Goal: Information Seeking & Learning: Learn about a topic

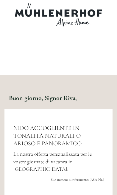
scroll to position [399, 0]
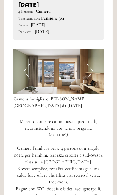
click at [88, 79] on button "Next" at bounding box center [90, 71] width 6 height 15
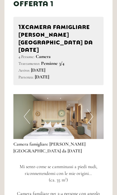
scroll to position [0, 0]
click at [88, 109] on button "Next" at bounding box center [90, 116] width 6 height 15
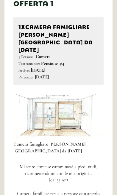
click at [31, 98] on img at bounding box center [58, 116] width 90 height 45
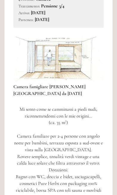
scroll to position [511, 0]
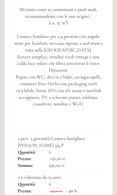
click at [49, 156] on td "156,00 €" at bounding box center [62, 159] width 89 height 7
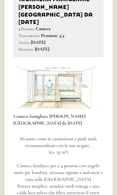
scroll to position [382, 0]
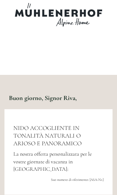
scroll to position [2174, 0]
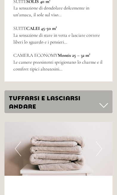
click at [96, 142] on button "Next" at bounding box center [99, 149] width 6 height 15
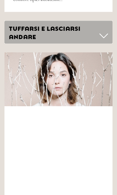
scroll to position [0, 0]
click at [103, 63] on img at bounding box center [58, 79] width 108 height 54
click at [96, 72] on button "Next" at bounding box center [99, 79] width 6 height 15
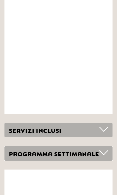
scroll to position [2436, 0]
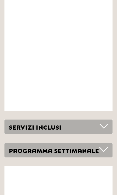
click at [28, 143] on div "PROGRAMMA SETTIMANALE" at bounding box center [58, 150] width 108 height 15
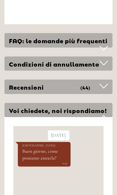
scroll to position [2747, 0]
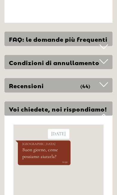
click at [26, 78] on div "Recensioni (44 Recensioni degli ospiti )" at bounding box center [58, 85] width 108 height 15
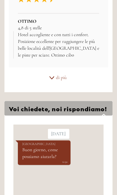
scroll to position [3042, 0]
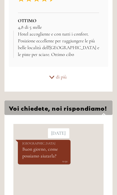
click at [53, 76] on icon at bounding box center [52, 77] width 6 height 3
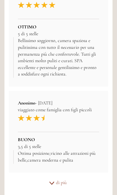
scroll to position [3138, 0]
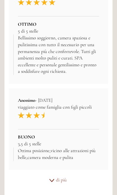
click at [65, 175] on div "di più" at bounding box center [58, 181] width 108 height 12
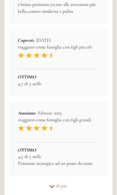
scroll to position [3285, 0]
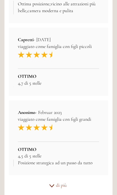
click at [70, 180] on div "di più" at bounding box center [58, 186] width 108 height 12
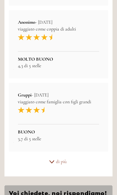
scroll to position [3455, 0]
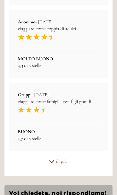
click at [70, 156] on div "di più" at bounding box center [58, 162] width 108 height 12
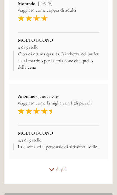
scroll to position [3623, 0]
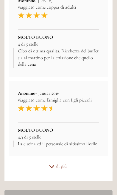
click at [67, 161] on div "di più" at bounding box center [58, 167] width 108 height 12
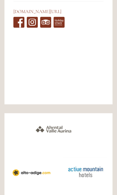
scroll to position [4210, 0]
